Goal: Information Seeking & Learning: Learn about a topic

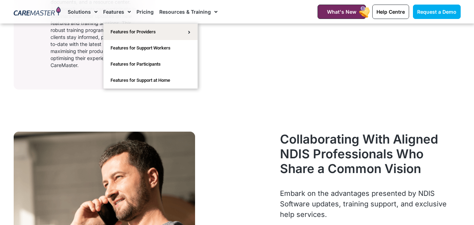
click at [117, 15] on link "Features" at bounding box center [117, 12] width 28 height 24
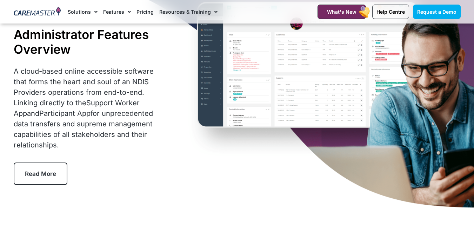
scroll to position [70, 0]
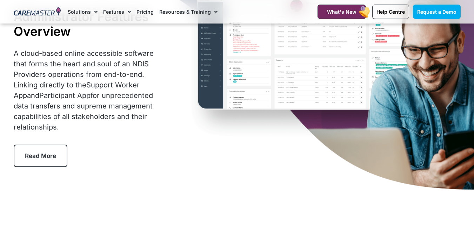
click at [52, 153] on span "Read More" at bounding box center [40, 155] width 31 height 7
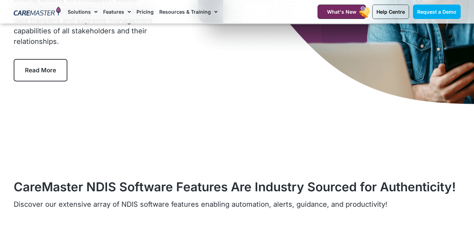
scroll to position [12, 0]
